Goal: Navigation & Orientation: Find specific page/section

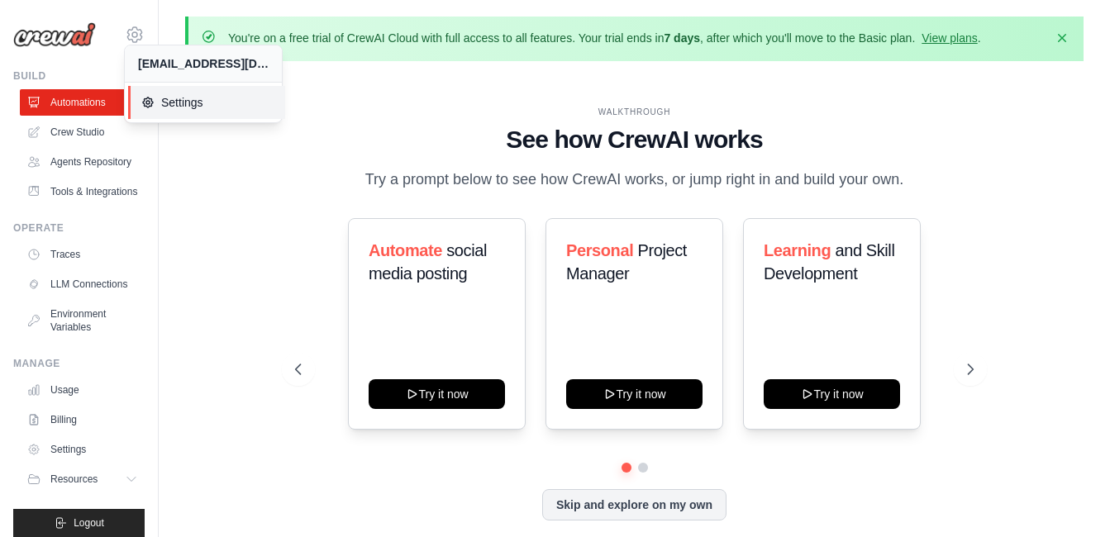
click at [156, 98] on span "Settings" at bounding box center [206, 102] width 131 height 17
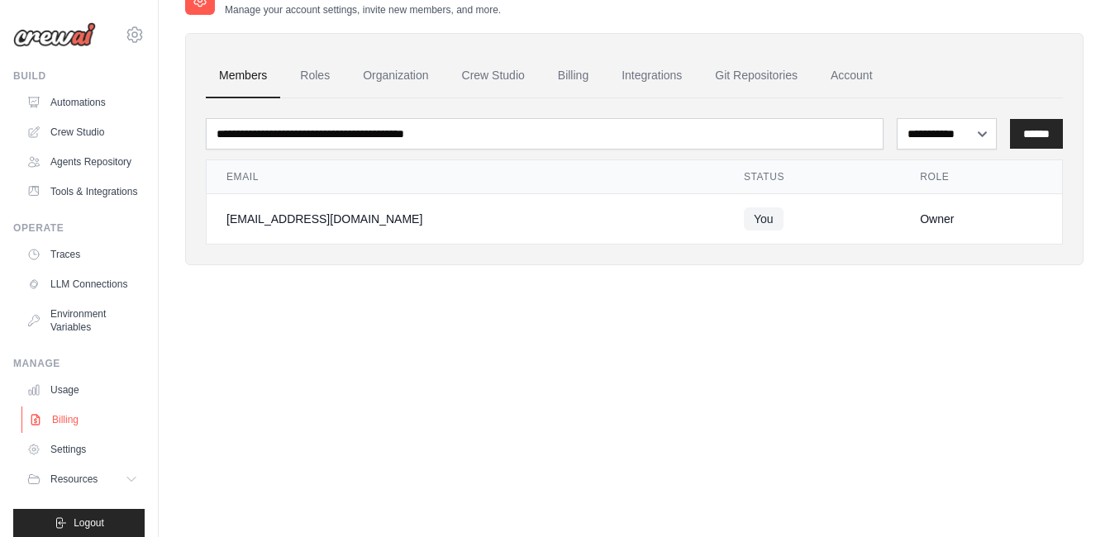
scroll to position [53, 0]
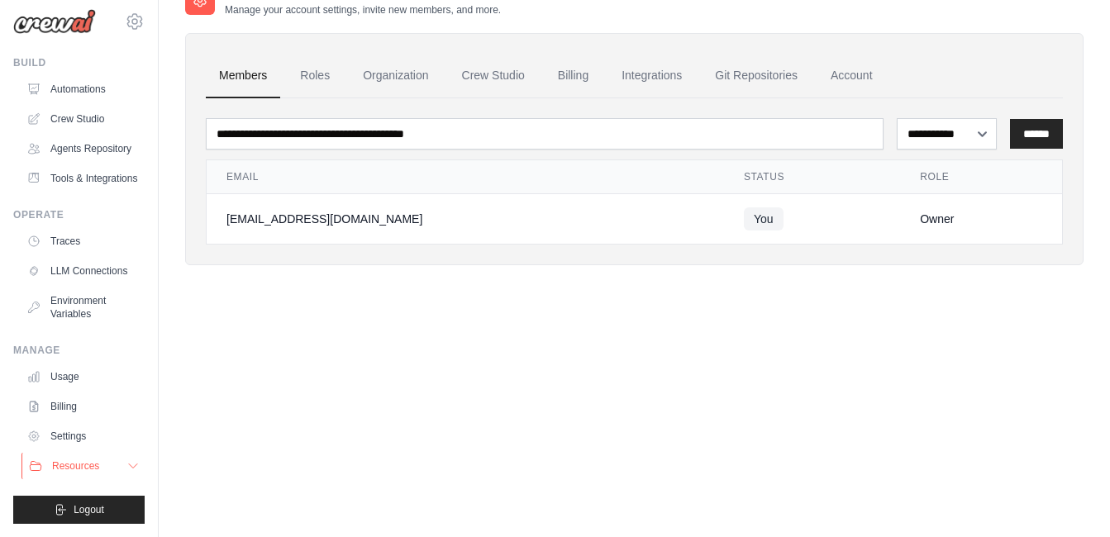
click at [63, 466] on span "Resources" at bounding box center [75, 466] width 47 height 13
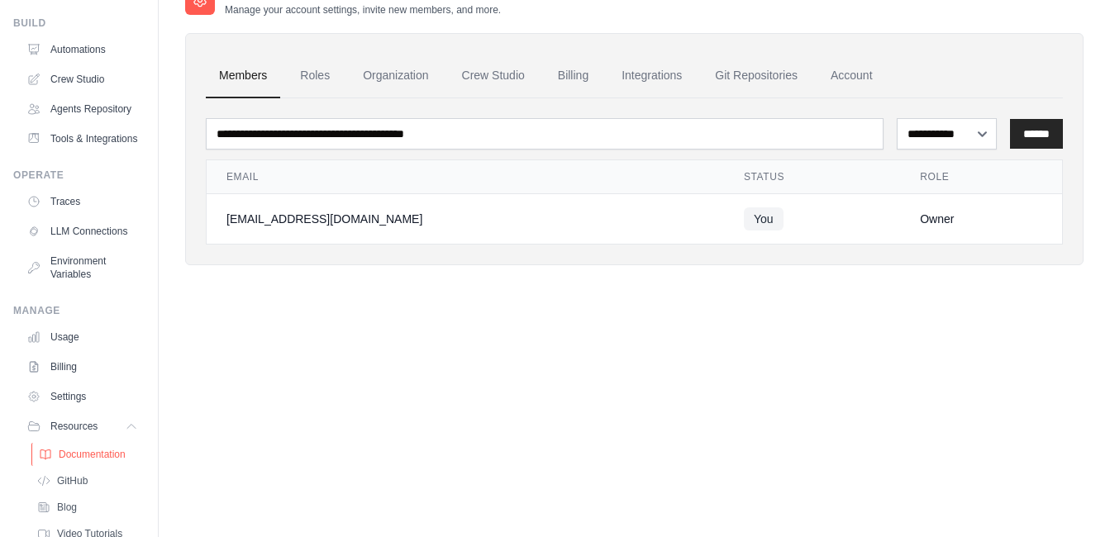
click at [67, 461] on span "Documentation" at bounding box center [92, 454] width 67 height 13
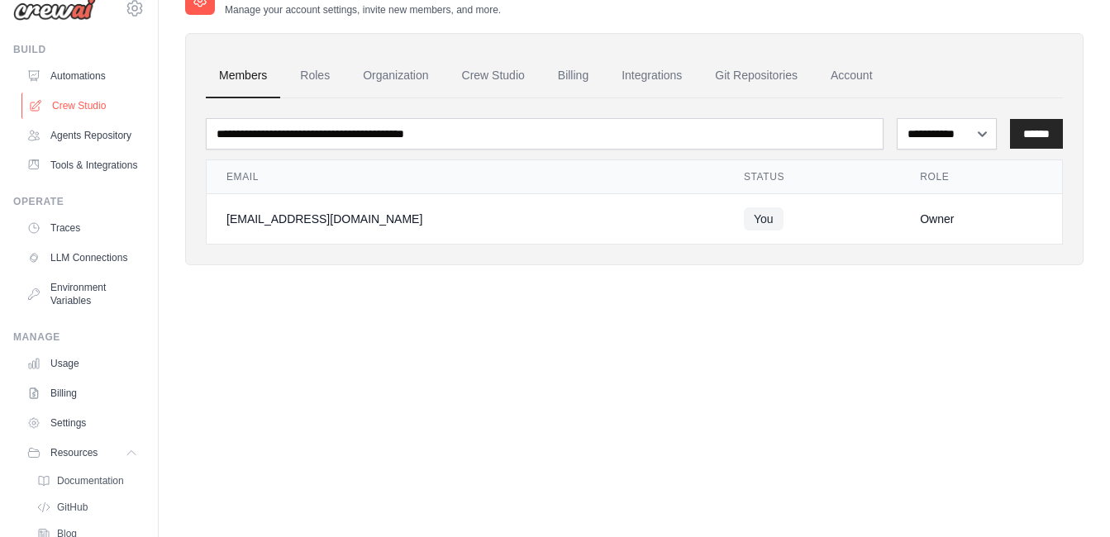
scroll to position [21, 0]
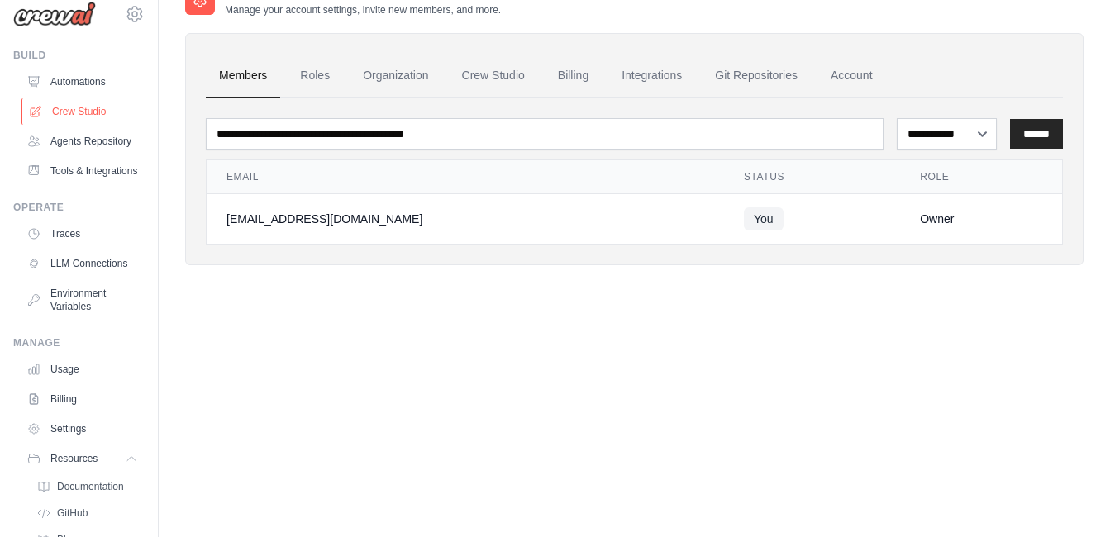
click at [70, 112] on link "Crew Studio" at bounding box center [83, 111] width 125 height 26
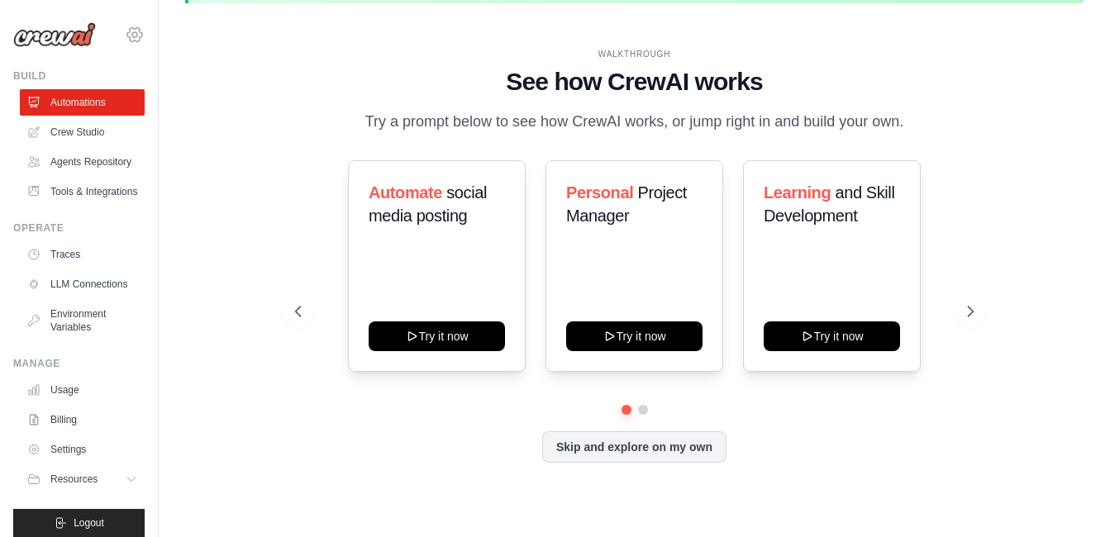
click at [125, 41] on icon at bounding box center [135, 35] width 20 height 20
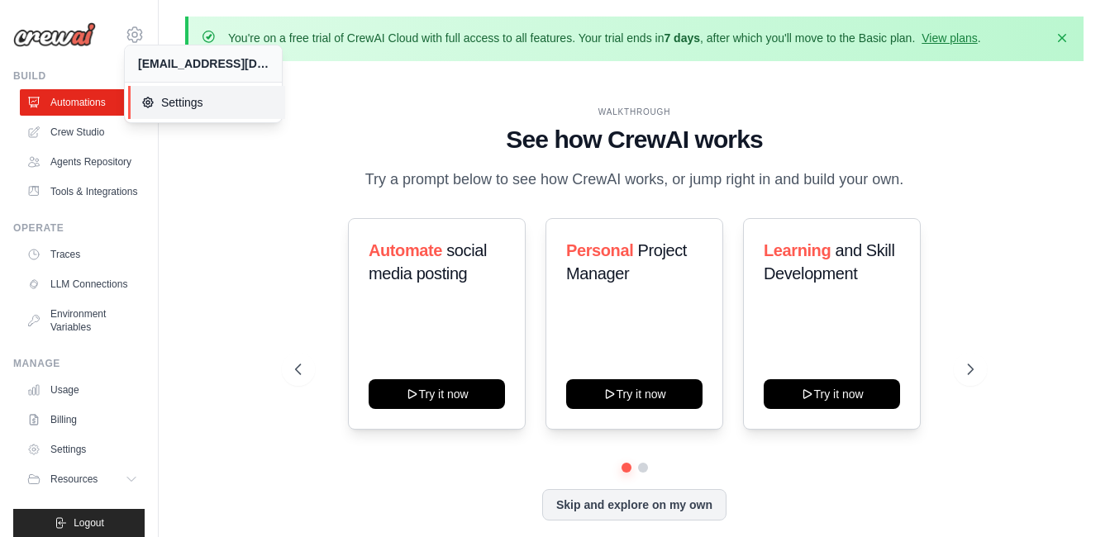
click at [145, 98] on icon at bounding box center [148, 103] width 10 height 10
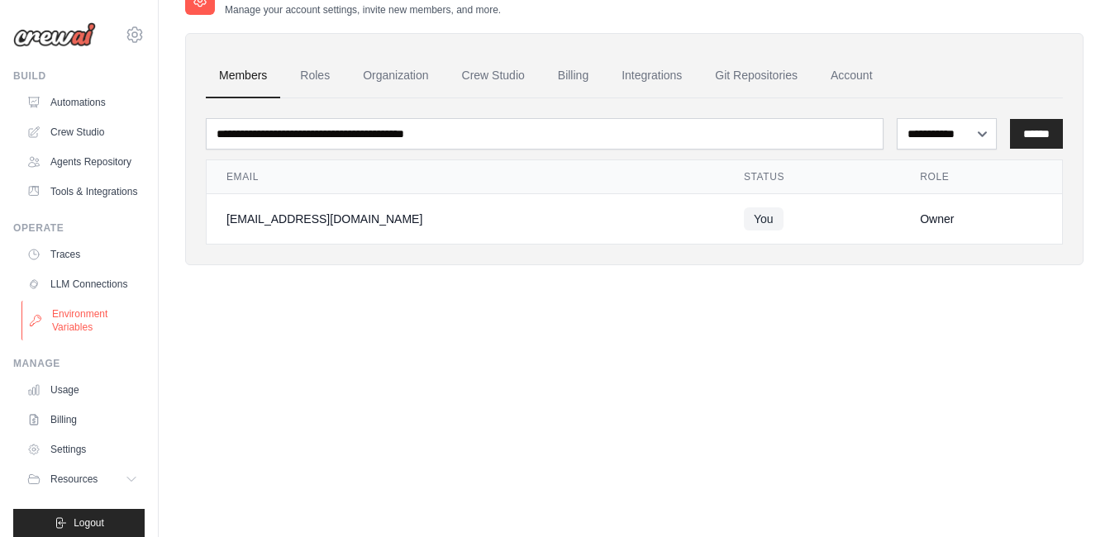
scroll to position [53, 0]
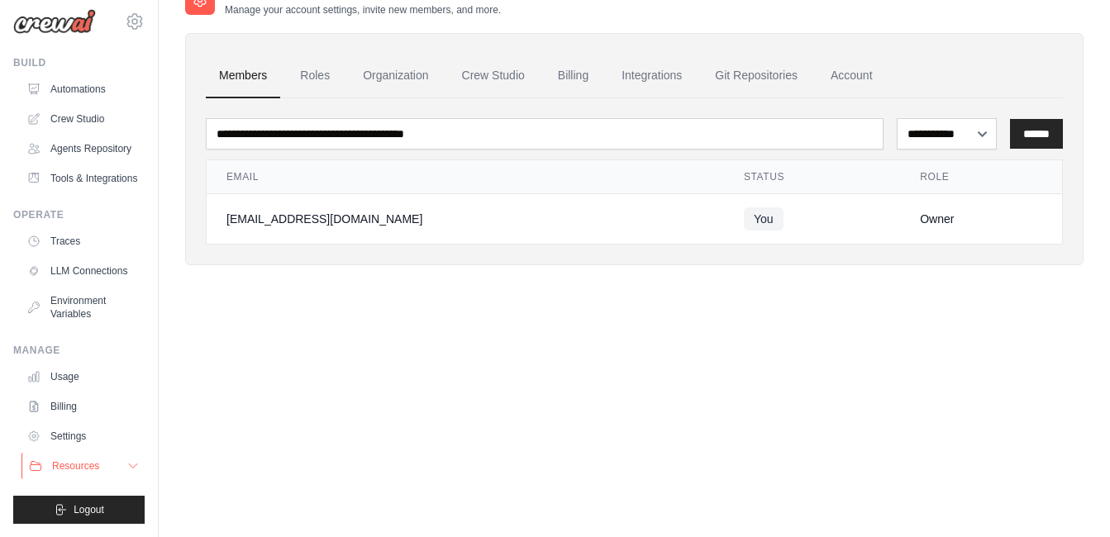
click at [65, 467] on span "Resources" at bounding box center [75, 466] width 47 height 13
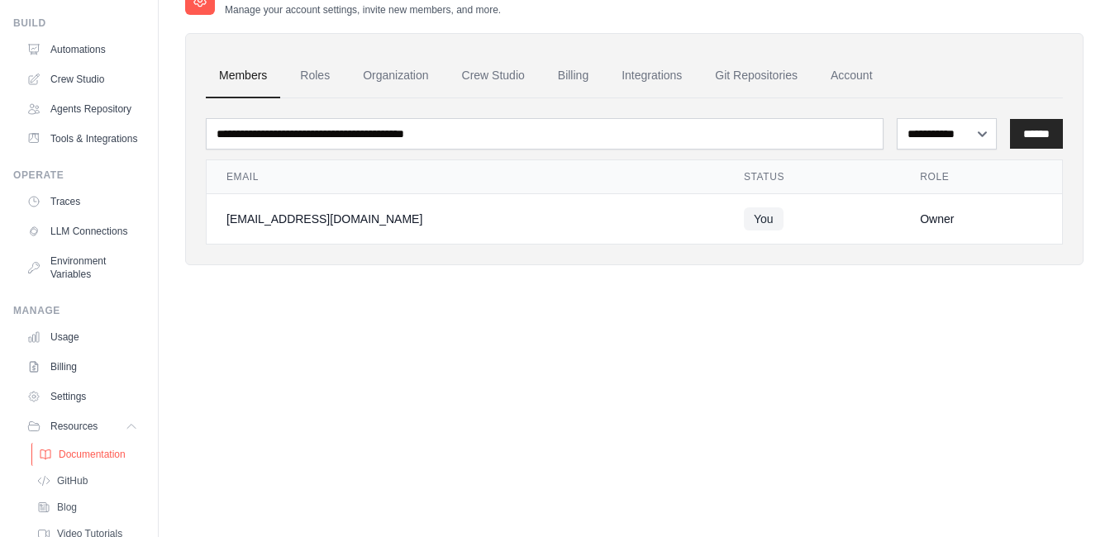
click at [83, 461] on span "Documentation" at bounding box center [92, 454] width 67 height 13
